Goal: Transaction & Acquisition: Purchase product/service

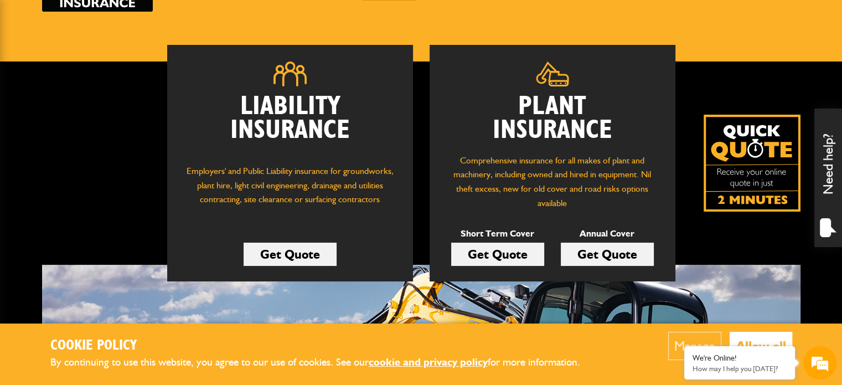
scroll to position [142, 0]
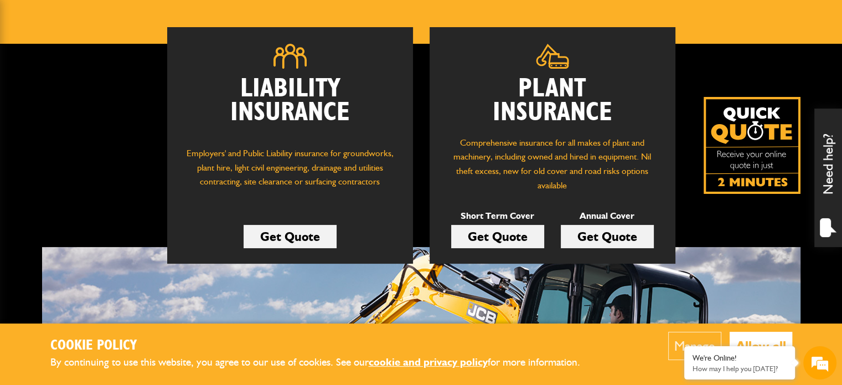
click at [513, 239] on link "Get Quote" at bounding box center [497, 236] width 93 height 23
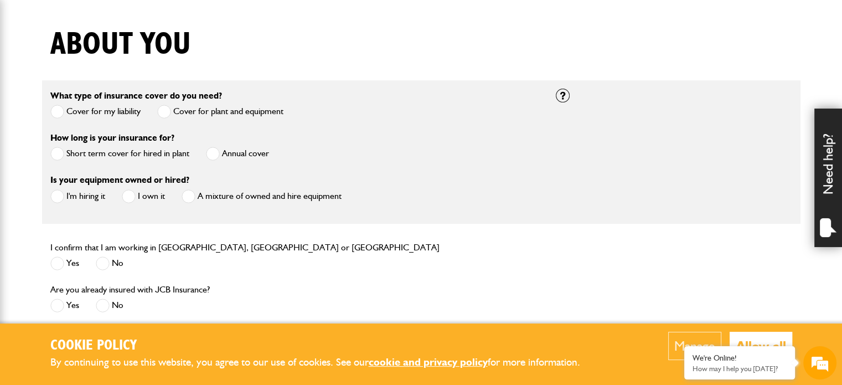
scroll to position [265, 0]
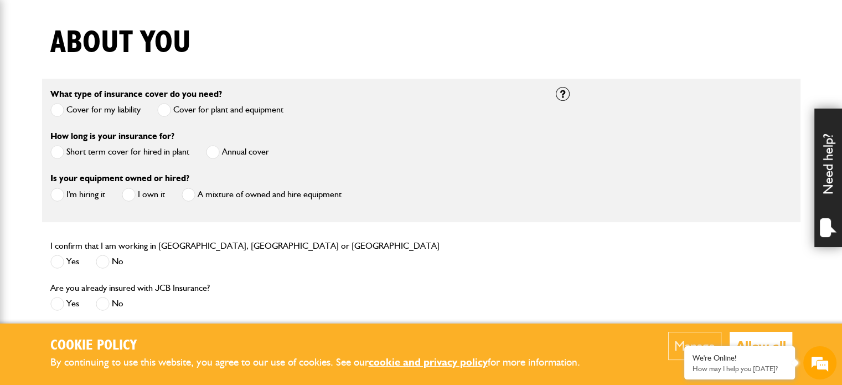
click at [114, 109] on label "Cover for my liability" at bounding box center [95, 110] width 90 height 14
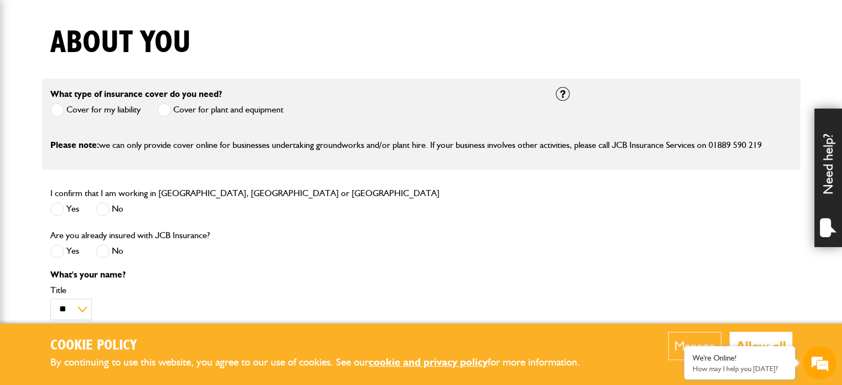
click at [168, 110] on span at bounding box center [164, 110] width 14 height 14
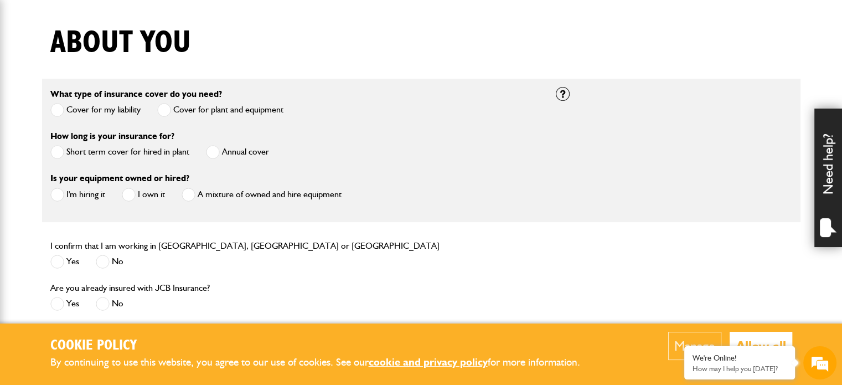
click at [80, 152] on label "Short term cover for hired in plant" at bounding box center [119, 152] width 139 height 14
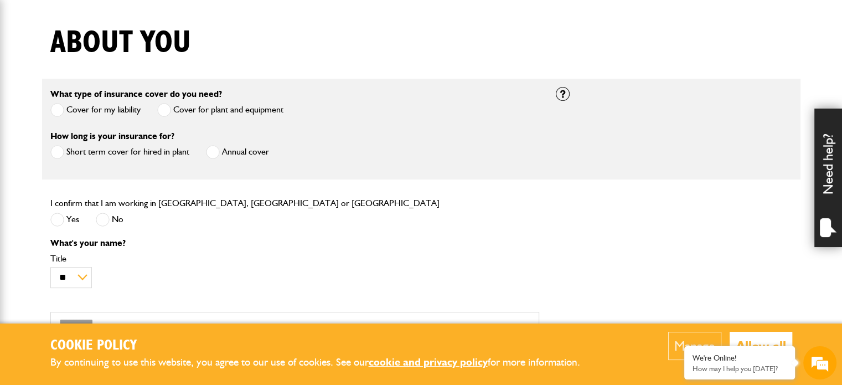
scroll to position [0, 0]
click at [62, 219] on span at bounding box center [57, 220] width 14 height 14
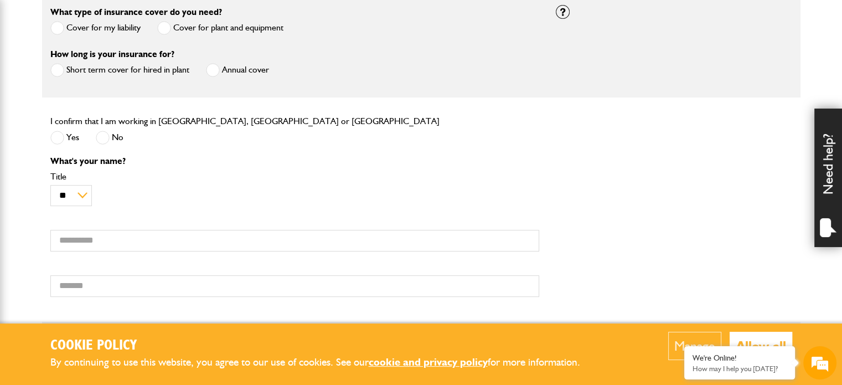
scroll to position [348, 0]
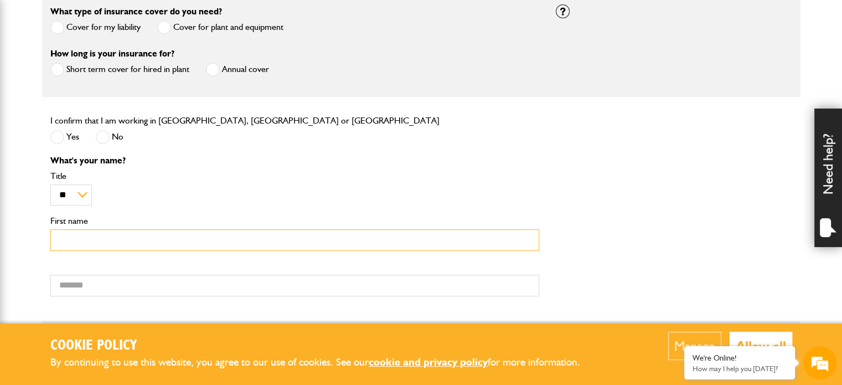
click at [74, 240] on input "First name" at bounding box center [294, 240] width 489 height 22
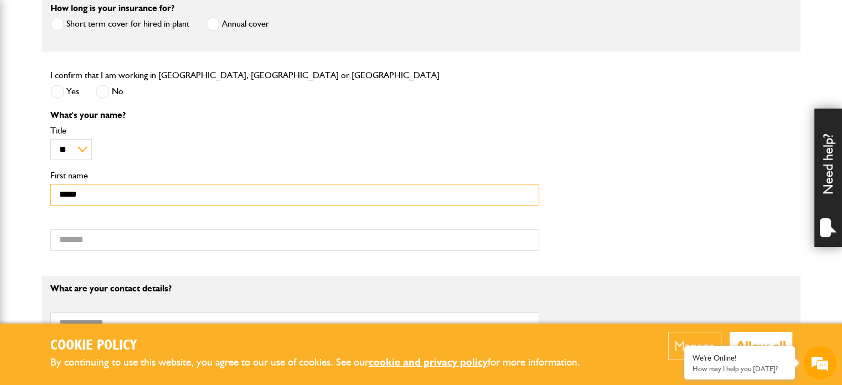
type input "*****"
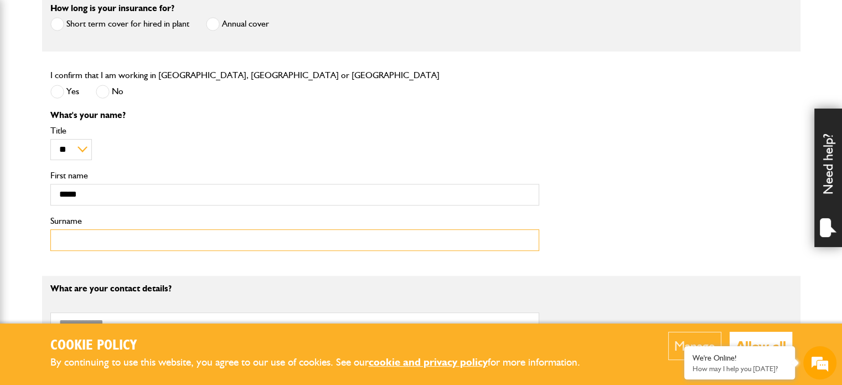
click at [73, 241] on input "Surname" at bounding box center [294, 240] width 489 height 22
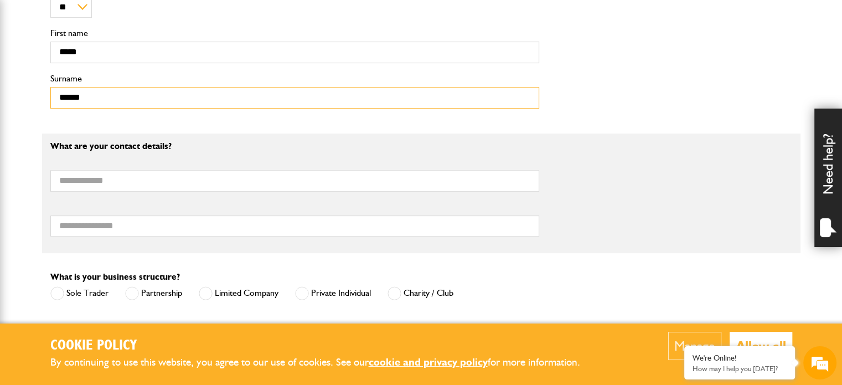
scroll to position [536, 0]
type input "******"
click at [89, 182] on input "Email address" at bounding box center [294, 180] width 489 height 22
type input "*"
type input "**********"
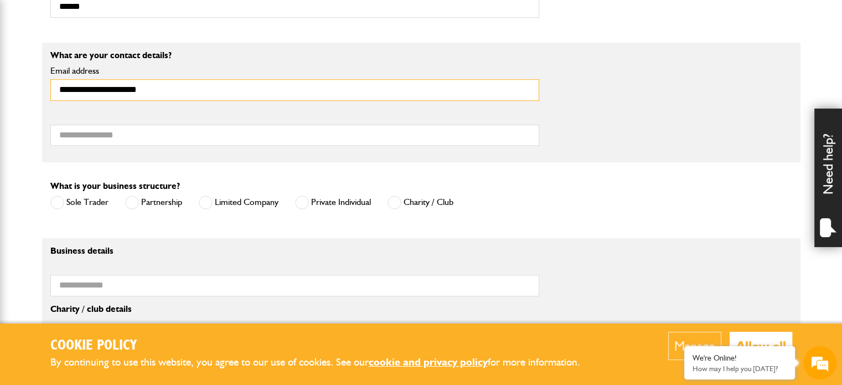
scroll to position [627, 0]
click at [235, 204] on label "Limited Company" at bounding box center [239, 202] width 80 height 14
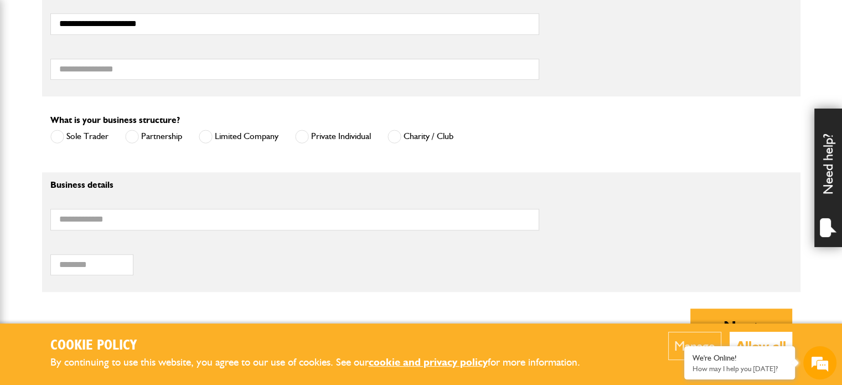
scroll to position [693, 0]
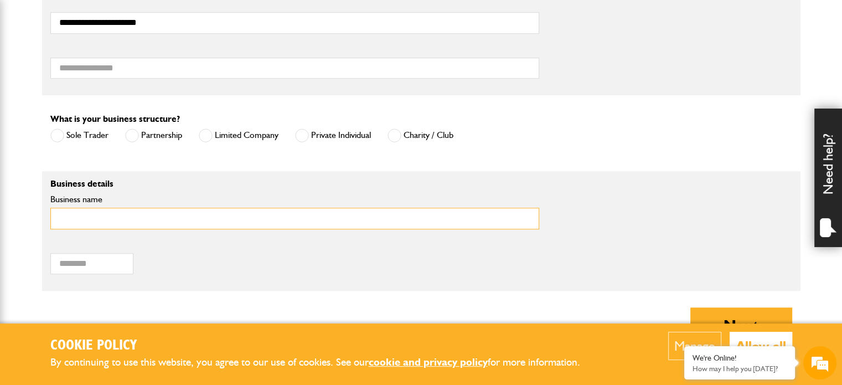
click at [151, 224] on input "Business name" at bounding box center [294, 219] width 489 height 22
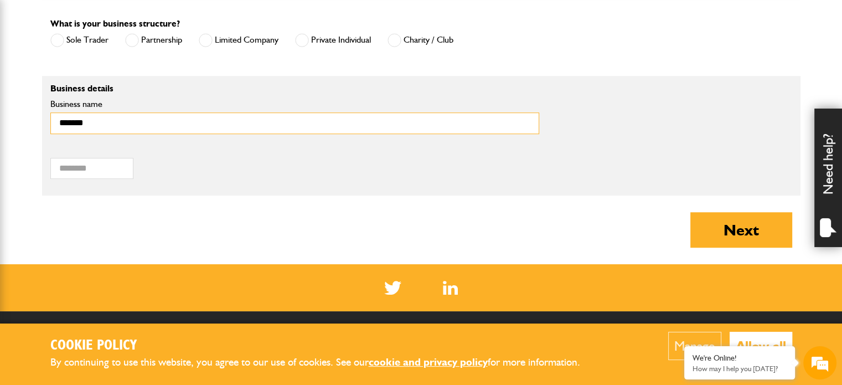
scroll to position [790, 0]
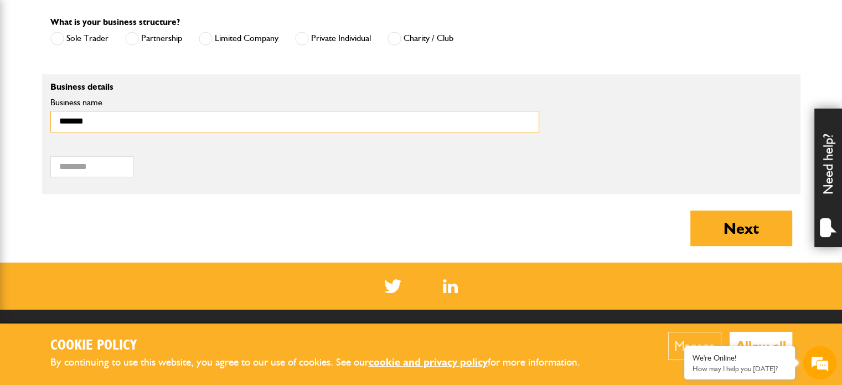
type input "*******"
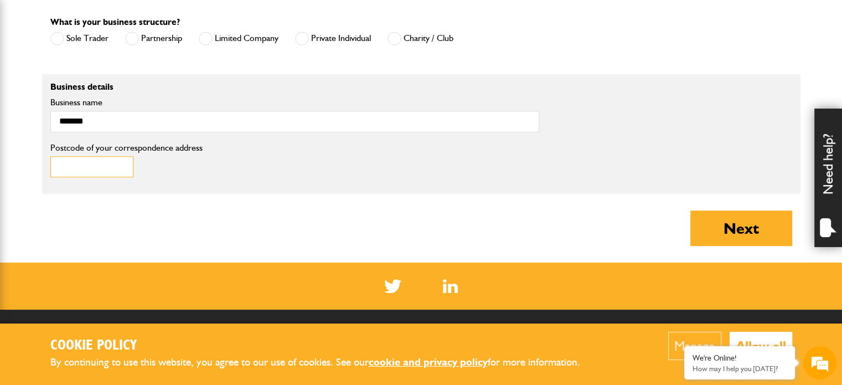
click at [74, 163] on input "Postcode of your correspondence address" at bounding box center [91, 167] width 83 height 22
type input "******"
click at [773, 226] on button "Next" at bounding box center [742, 227] width 102 height 35
type input "**********"
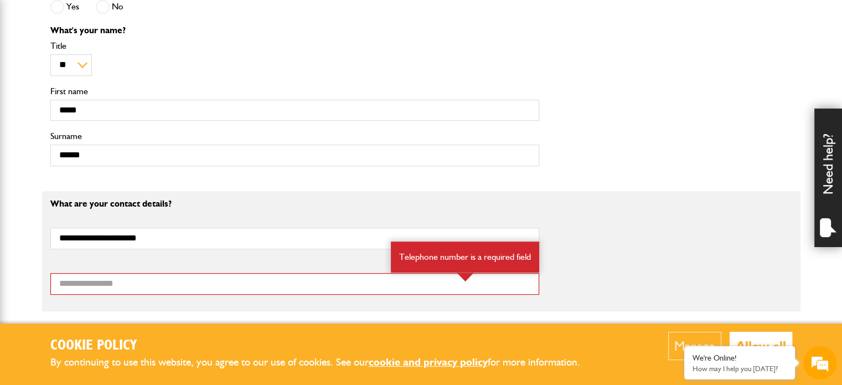
scroll to position [534, 0]
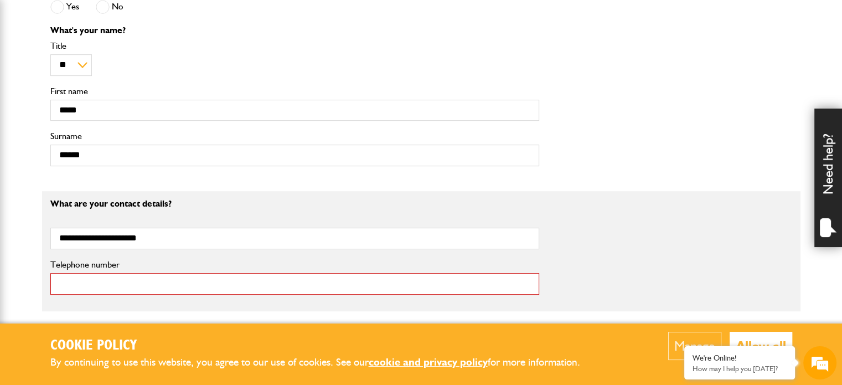
click at [85, 282] on input "Telephone number" at bounding box center [294, 284] width 489 height 22
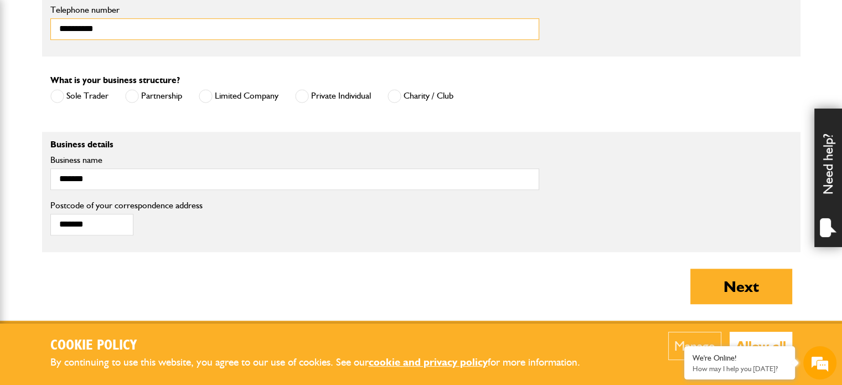
scroll to position [790, 0]
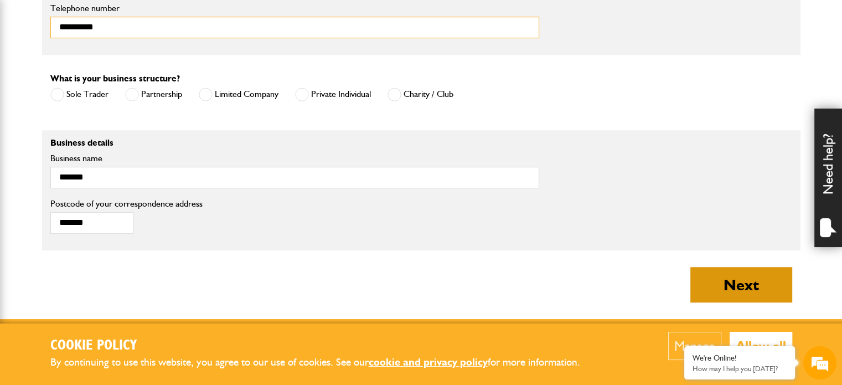
type input "**********"
click at [721, 276] on button "Next" at bounding box center [742, 284] width 102 height 35
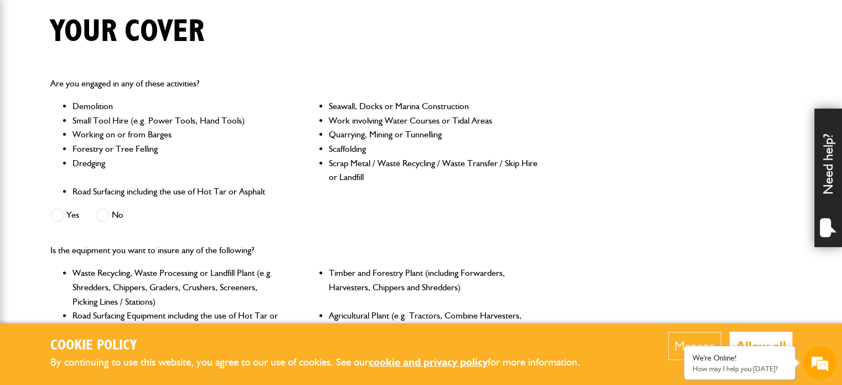
scroll to position [277, 0]
click at [60, 215] on span at bounding box center [57, 215] width 14 height 14
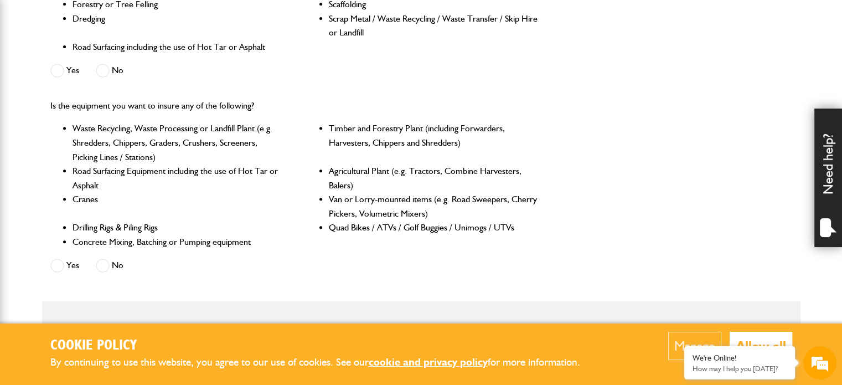
scroll to position [422, 0]
click at [112, 260] on label "No" at bounding box center [110, 265] width 28 height 14
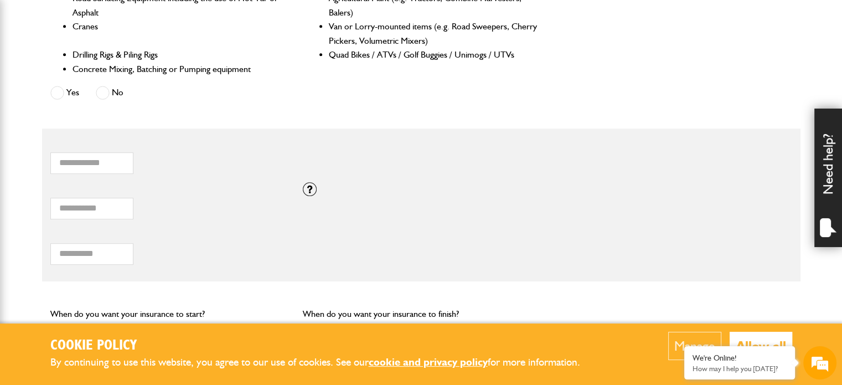
scroll to position [619, 0]
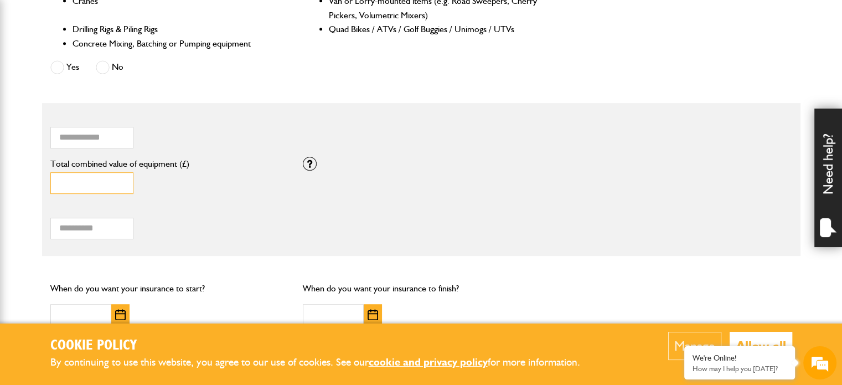
drag, startPoint x: 79, startPoint y: 186, endPoint x: 40, endPoint y: 186, distance: 38.8
click at [40, 186] on body "Cookie Policy By continuing to use this website, you agree to our use of cookie…" at bounding box center [421, 49] width 842 height 1337
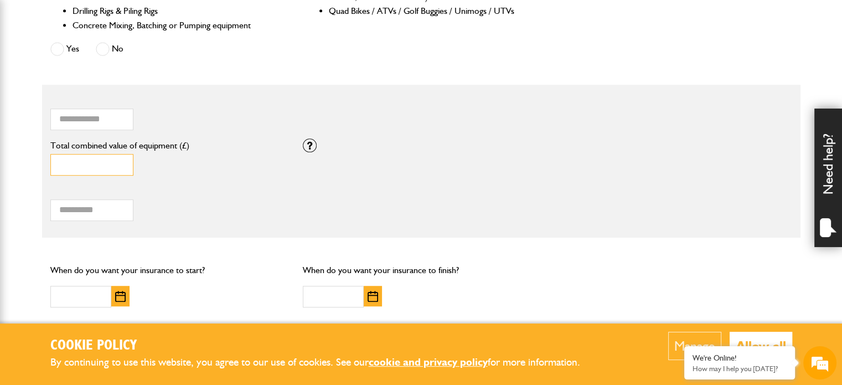
scroll to position [638, 0]
type input "*****"
click at [172, 219] on div "Total hiring fees Please enter a minimum value of 25 for total hiring fees." at bounding box center [168, 203] width 236 height 34
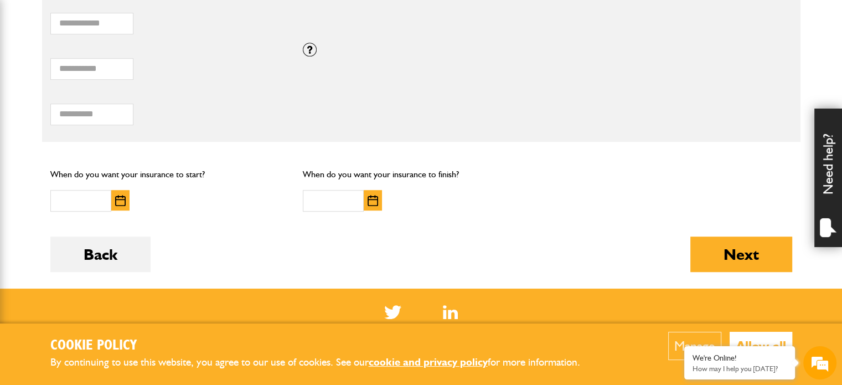
scroll to position [733, 0]
click at [76, 116] on input "Total hiring fees" at bounding box center [91, 115] width 83 height 22
type input "***"
click at [191, 211] on div "When do you want your insurance to start?" at bounding box center [168, 188] width 253 height 61
click at [122, 197] on img "button" at bounding box center [120, 200] width 11 height 11
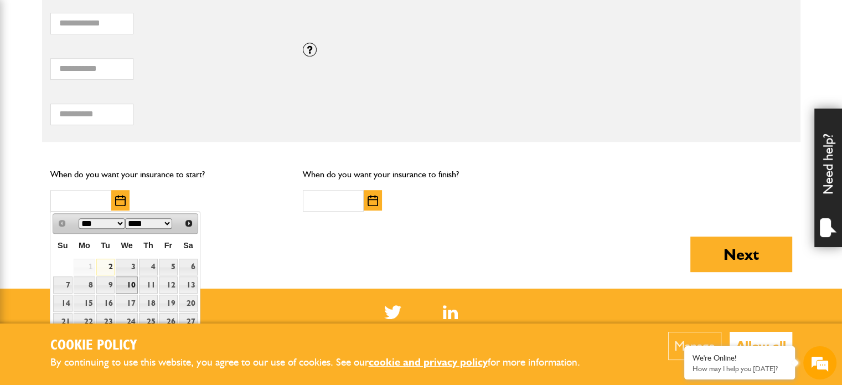
click at [125, 284] on link "10" at bounding box center [127, 284] width 22 height 17
type input "**********"
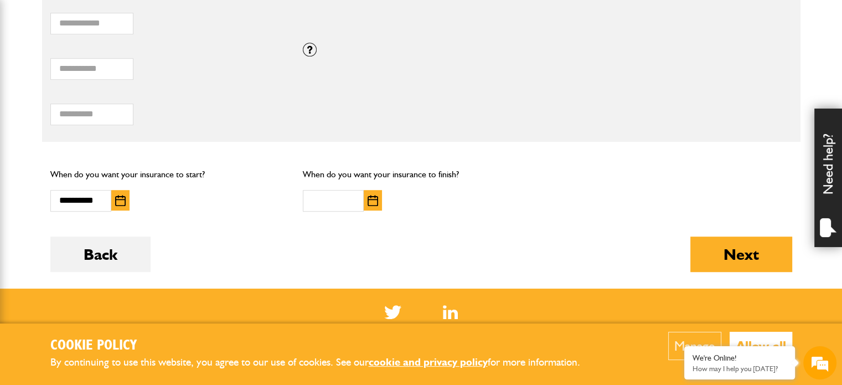
click at [370, 199] on img "button" at bounding box center [373, 200] width 11 height 11
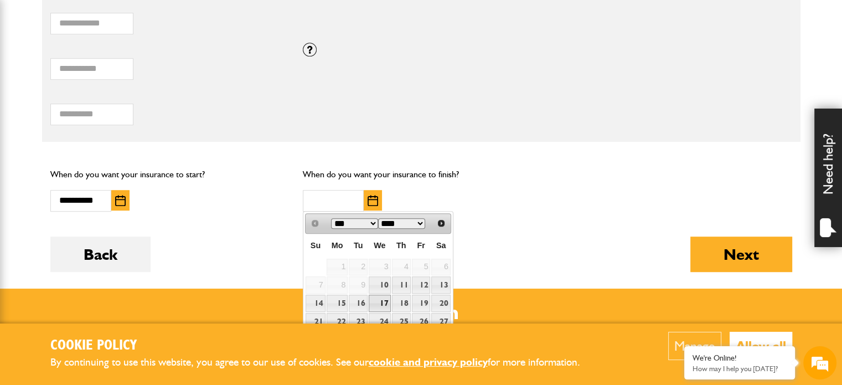
click at [377, 305] on link "17" at bounding box center [380, 303] width 22 height 17
type input "**********"
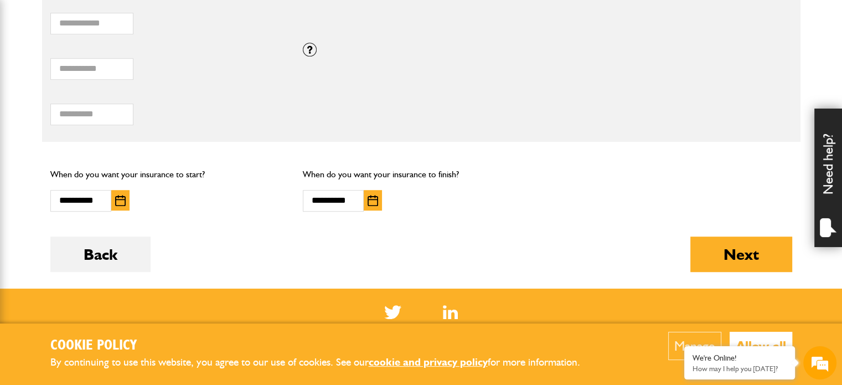
scroll to position [799, 0]
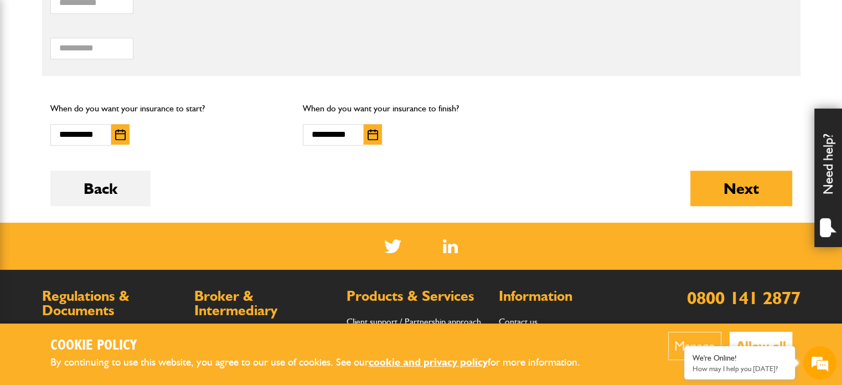
click at [731, 205] on div "Next" at bounding box center [742, 197] width 102 height 52
click at [727, 197] on button "Next" at bounding box center [742, 188] width 102 height 35
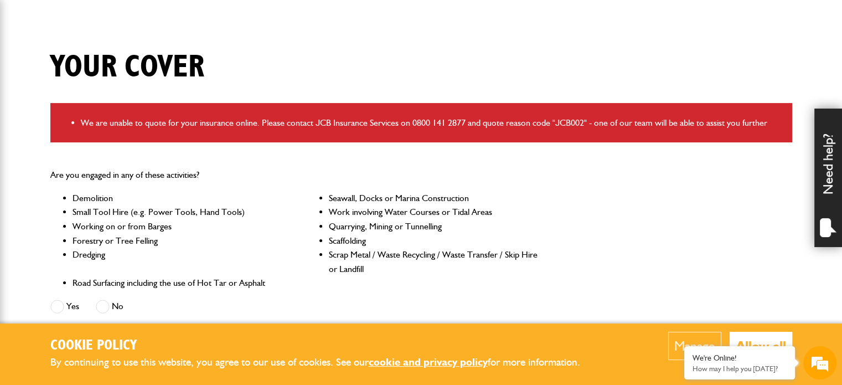
scroll to position [241, 0]
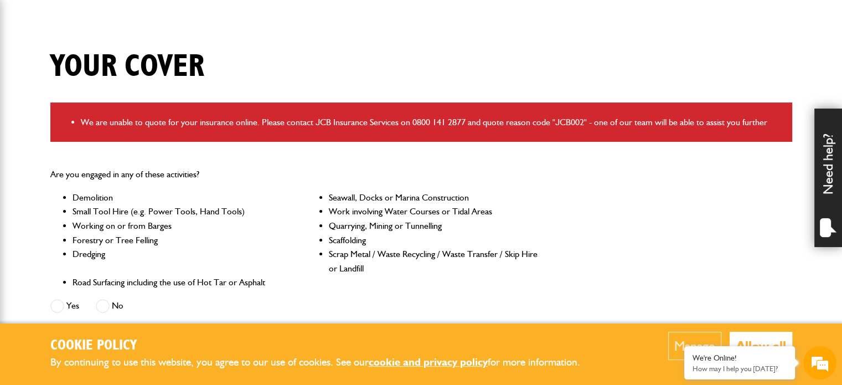
click at [105, 306] on span at bounding box center [103, 306] width 14 height 14
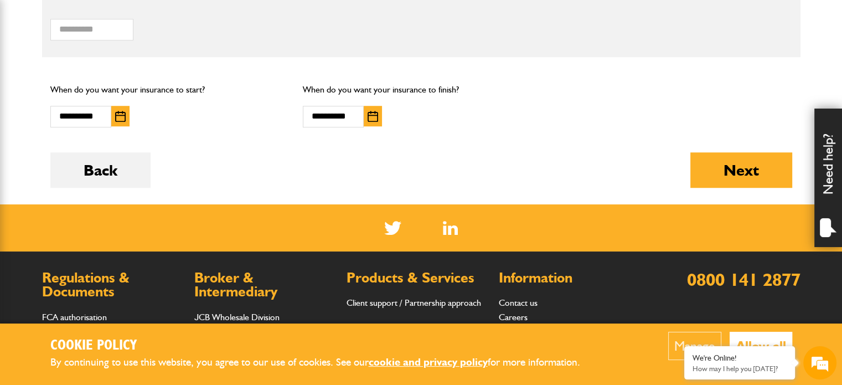
scroll to position [884, 0]
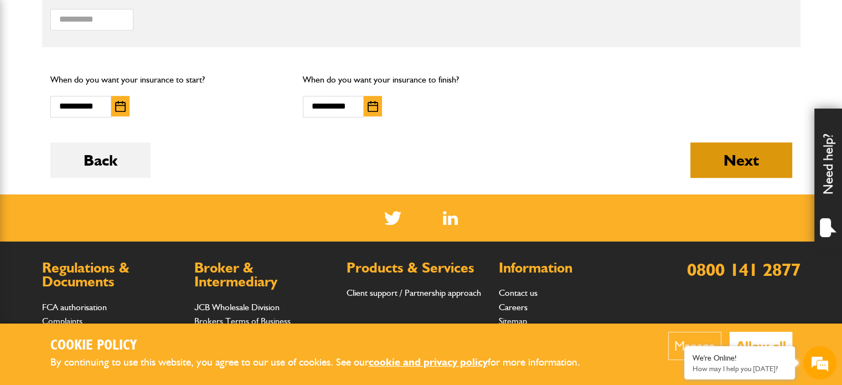
click at [733, 169] on button "Next" at bounding box center [742, 159] width 102 height 35
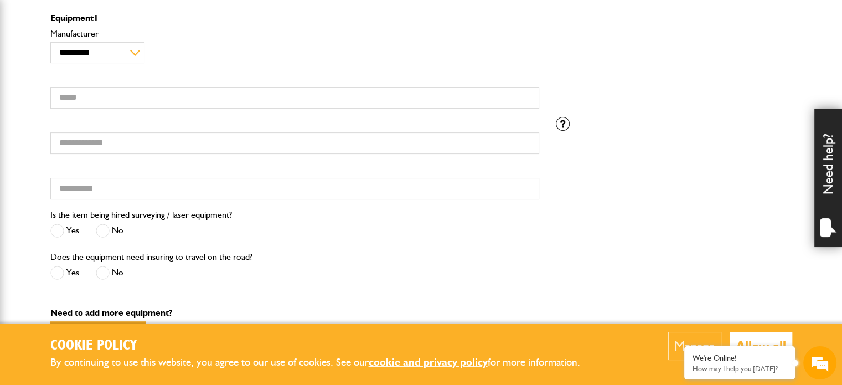
scroll to position [337, 0]
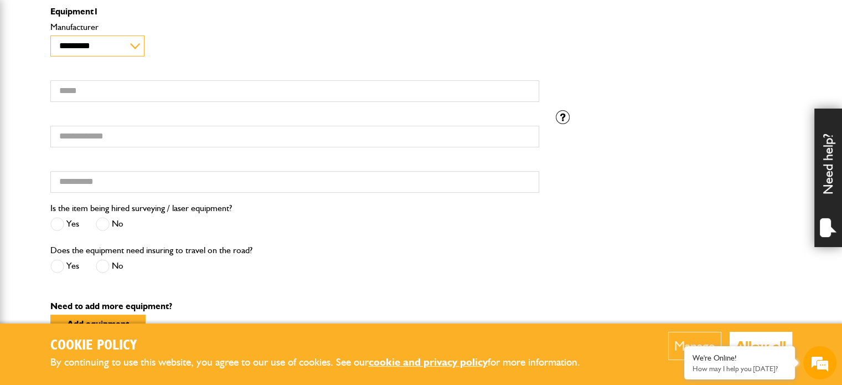
click at [120, 49] on select "**********" at bounding box center [97, 45] width 95 height 21
select select "**"
click at [50, 35] on select "**********" at bounding box center [97, 45] width 95 height 21
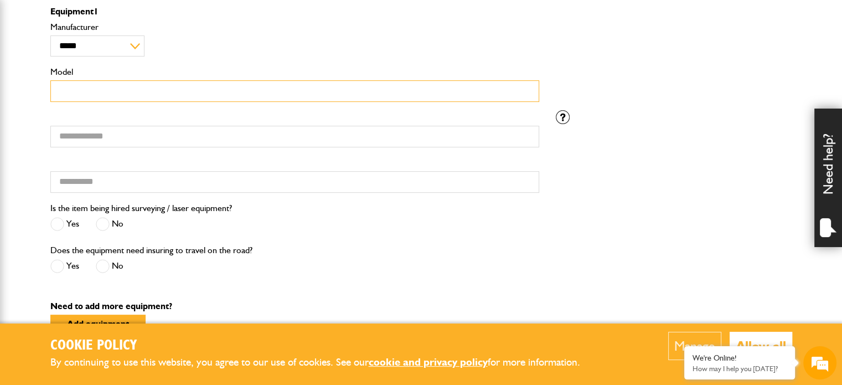
click at [88, 96] on input "Model" at bounding box center [294, 91] width 489 height 22
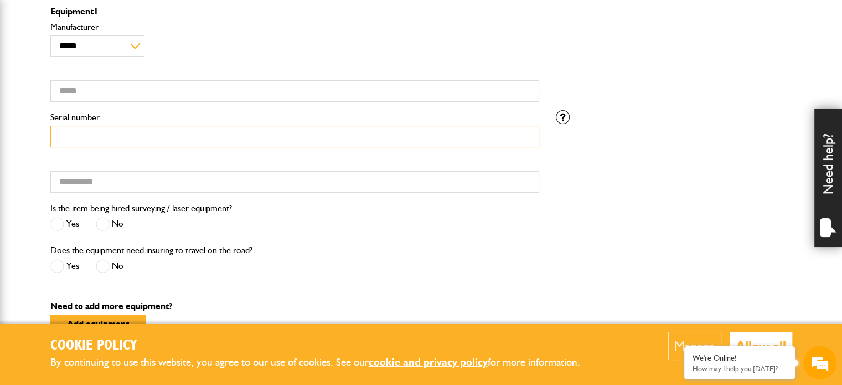
click at [102, 137] on input "Serial number" at bounding box center [294, 137] width 489 height 22
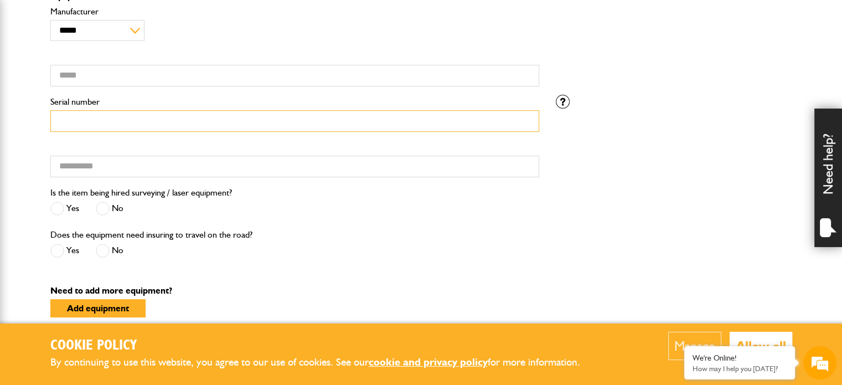
scroll to position [0, 0]
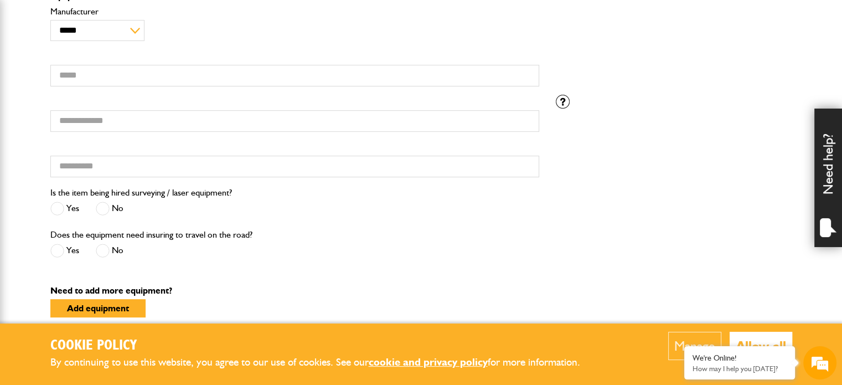
click at [102, 205] on span at bounding box center [103, 209] width 14 height 14
click at [107, 250] on span at bounding box center [103, 251] width 14 height 14
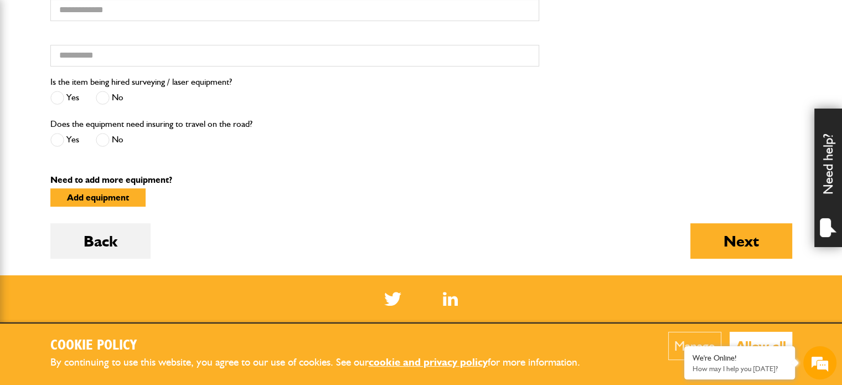
scroll to position [463, 0]
click at [764, 242] on button "Next" at bounding box center [742, 240] width 102 height 35
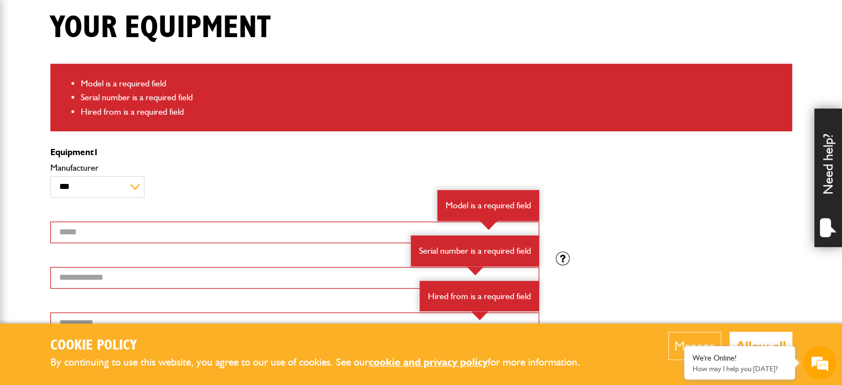
scroll to position [281, 0]
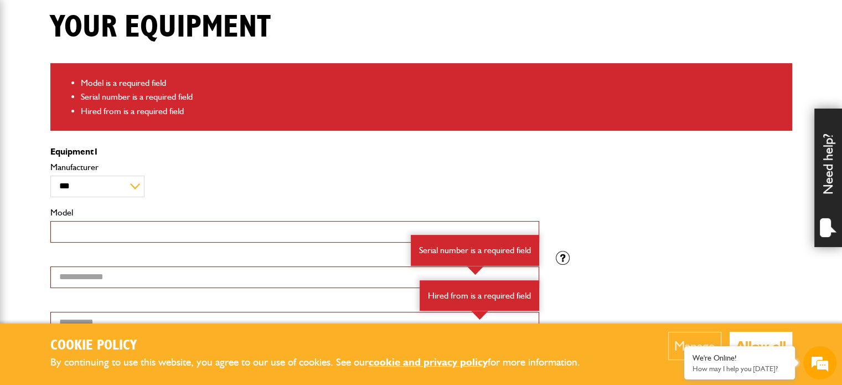
click at [188, 223] on input "Model" at bounding box center [294, 232] width 489 height 22
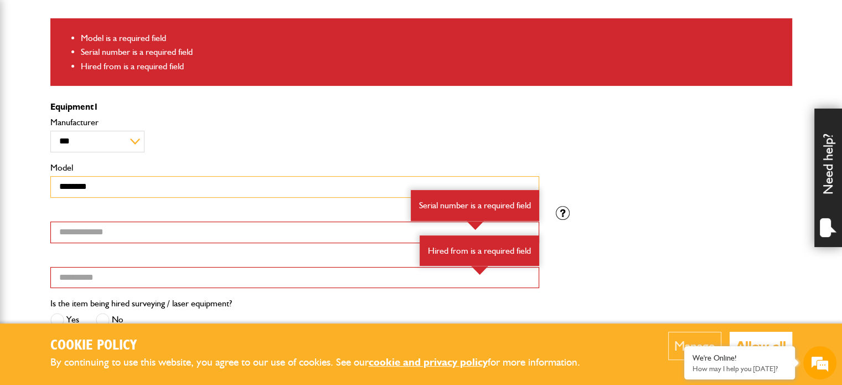
scroll to position [332, 0]
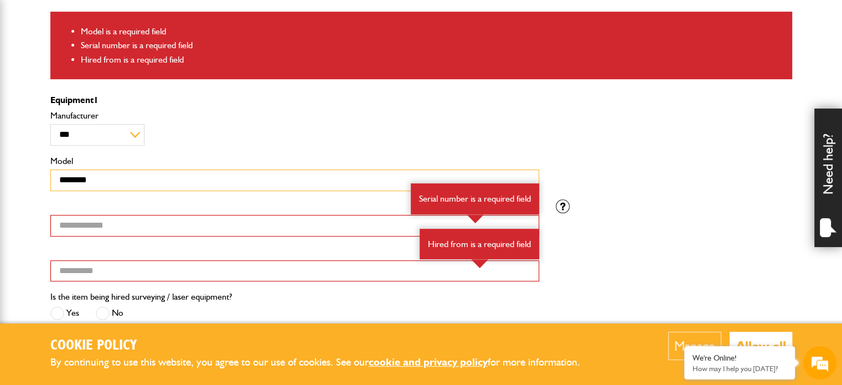
type input "********"
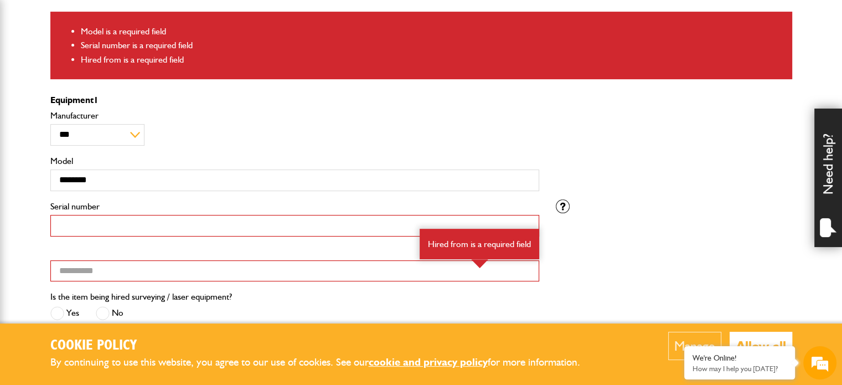
click at [135, 228] on input "Serial number" at bounding box center [294, 226] width 489 height 22
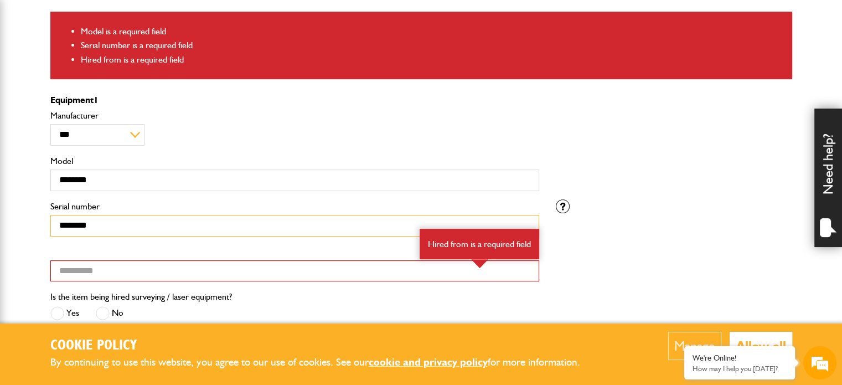
type input "********"
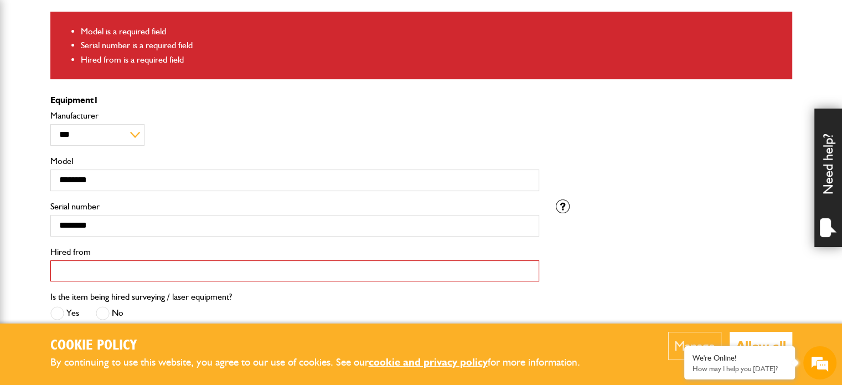
click at [96, 260] on input "Hired from" at bounding box center [294, 271] width 489 height 22
type input "*"
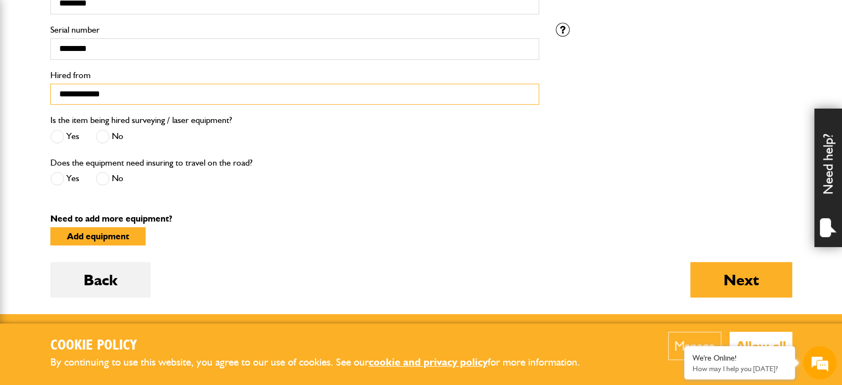
scroll to position [514, 0]
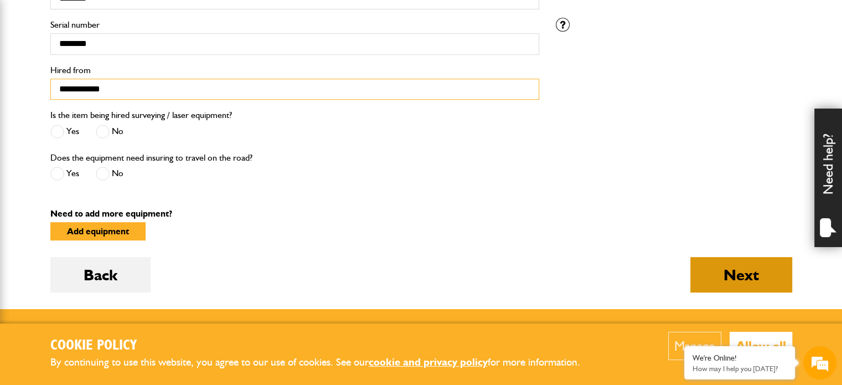
type input "**********"
click at [743, 278] on button "Next" at bounding box center [742, 274] width 102 height 35
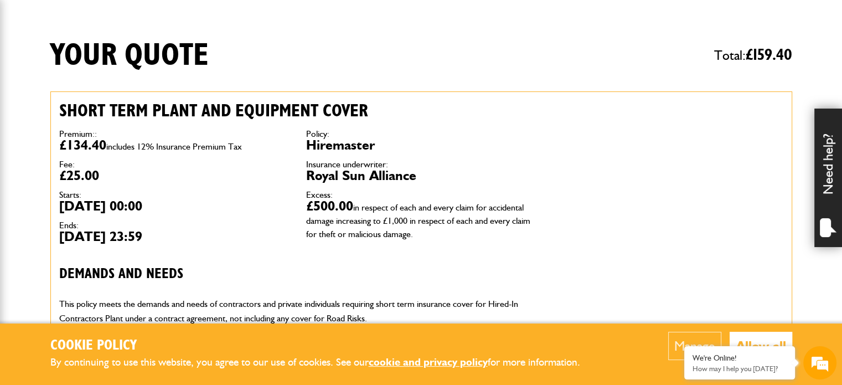
scroll to position [254, 0]
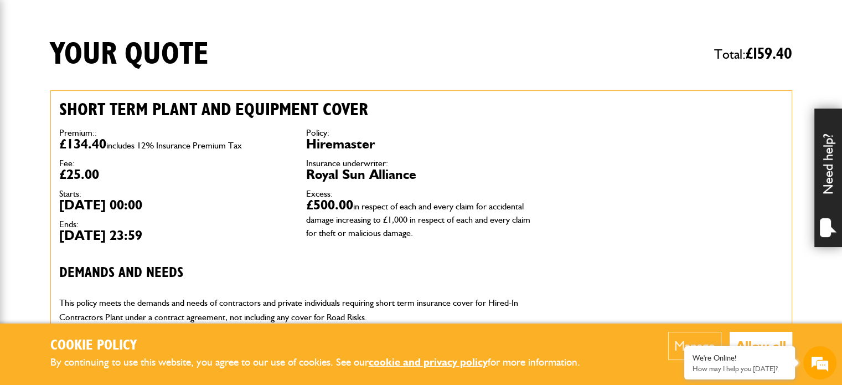
drag, startPoint x: 826, startPoint y: 4, endPoint x: 582, endPoint y: 103, distance: 264.1
click at [582, 103] on div "Short term plant and equipment cover Premium:: £134.40 includes 12% Insurance P…" at bounding box center [421, 265] width 742 height 350
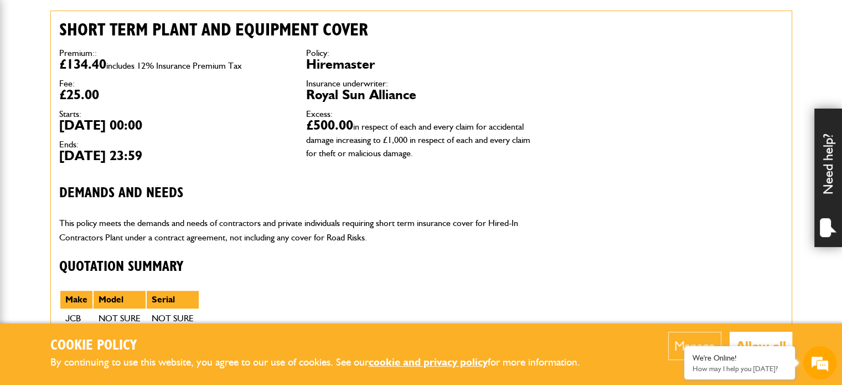
scroll to position [336, 0]
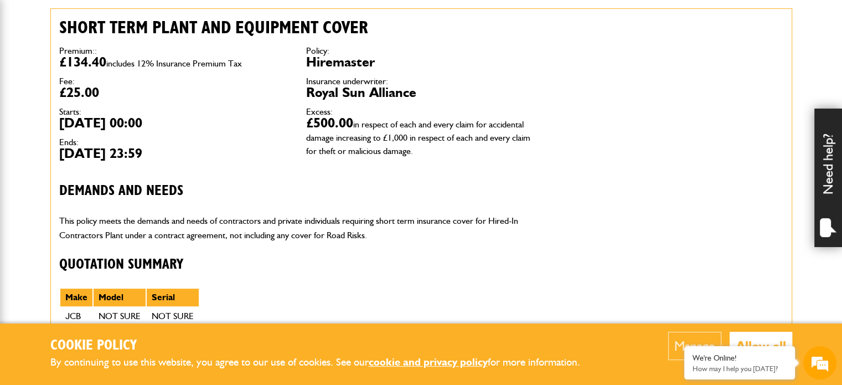
click at [158, 132] on dl "Premium:: £134.40 includes 12% Insurance Premium Tax Fee: £25.00 Starts: [DATE]…" at bounding box center [174, 104] width 230 height 114
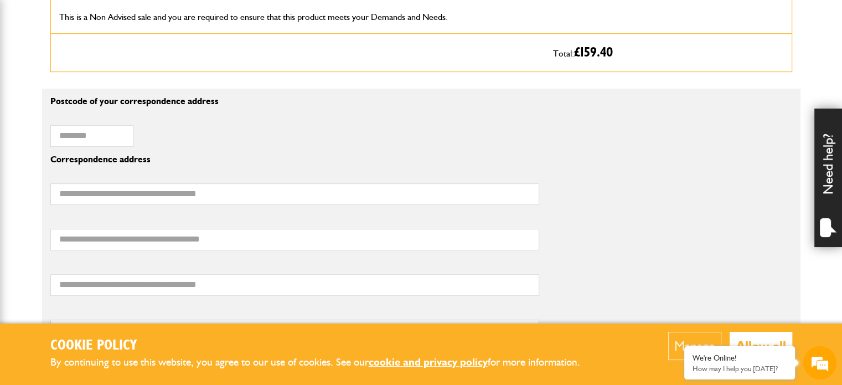
scroll to position [661, 0]
